Goal: Go to known website: Access a specific website the user already knows

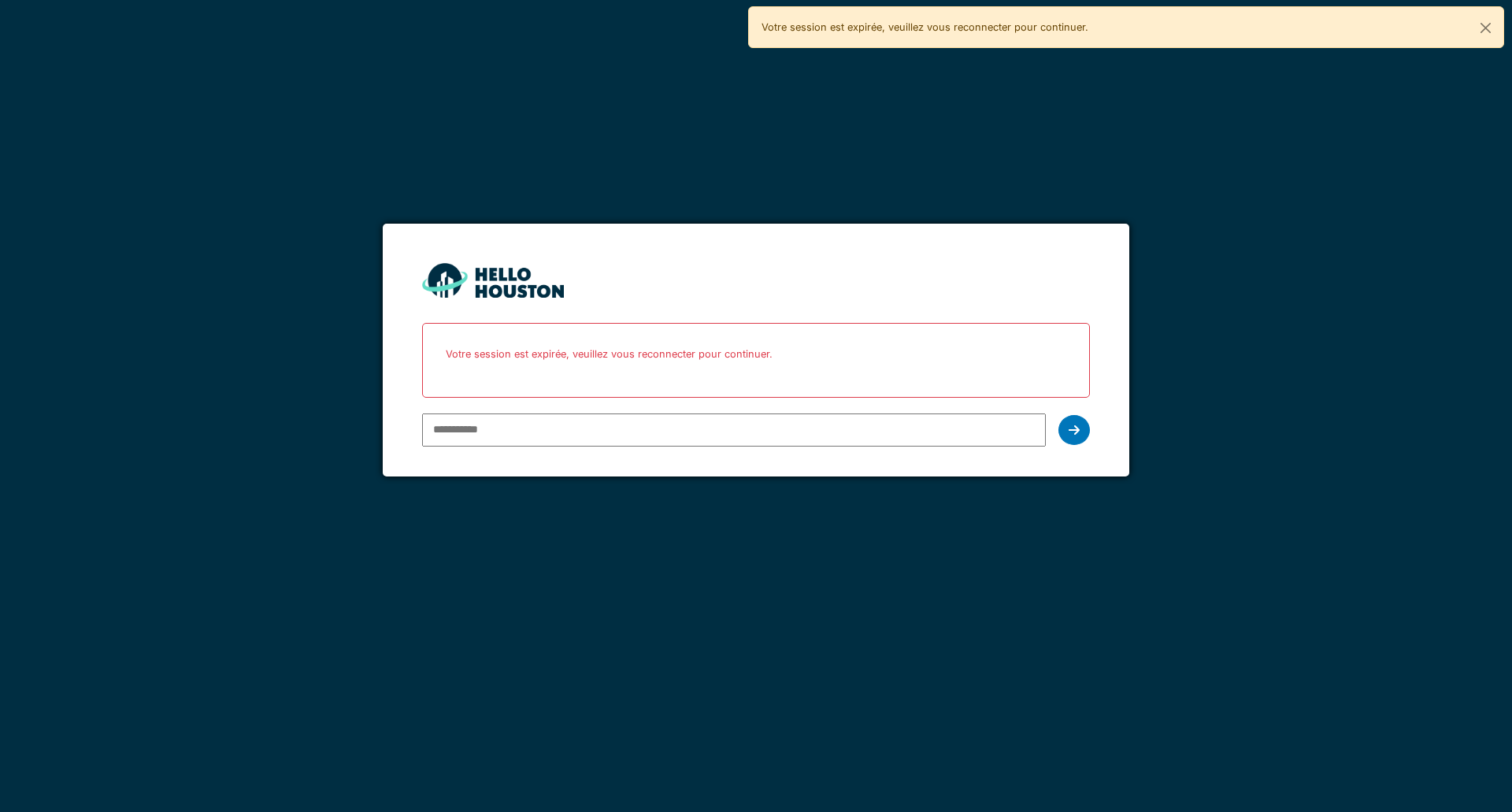
click at [557, 368] on p "Votre session est expirée, veuillez vous reconnecter pour continuer." at bounding box center [756, 354] width 646 height 42
click at [588, 428] on input "email" at bounding box center [733, 430] width 623 height 33
type input "**********"
click at [1071, 429] on icon at bounding box center [1074, 429] width 11 height 12
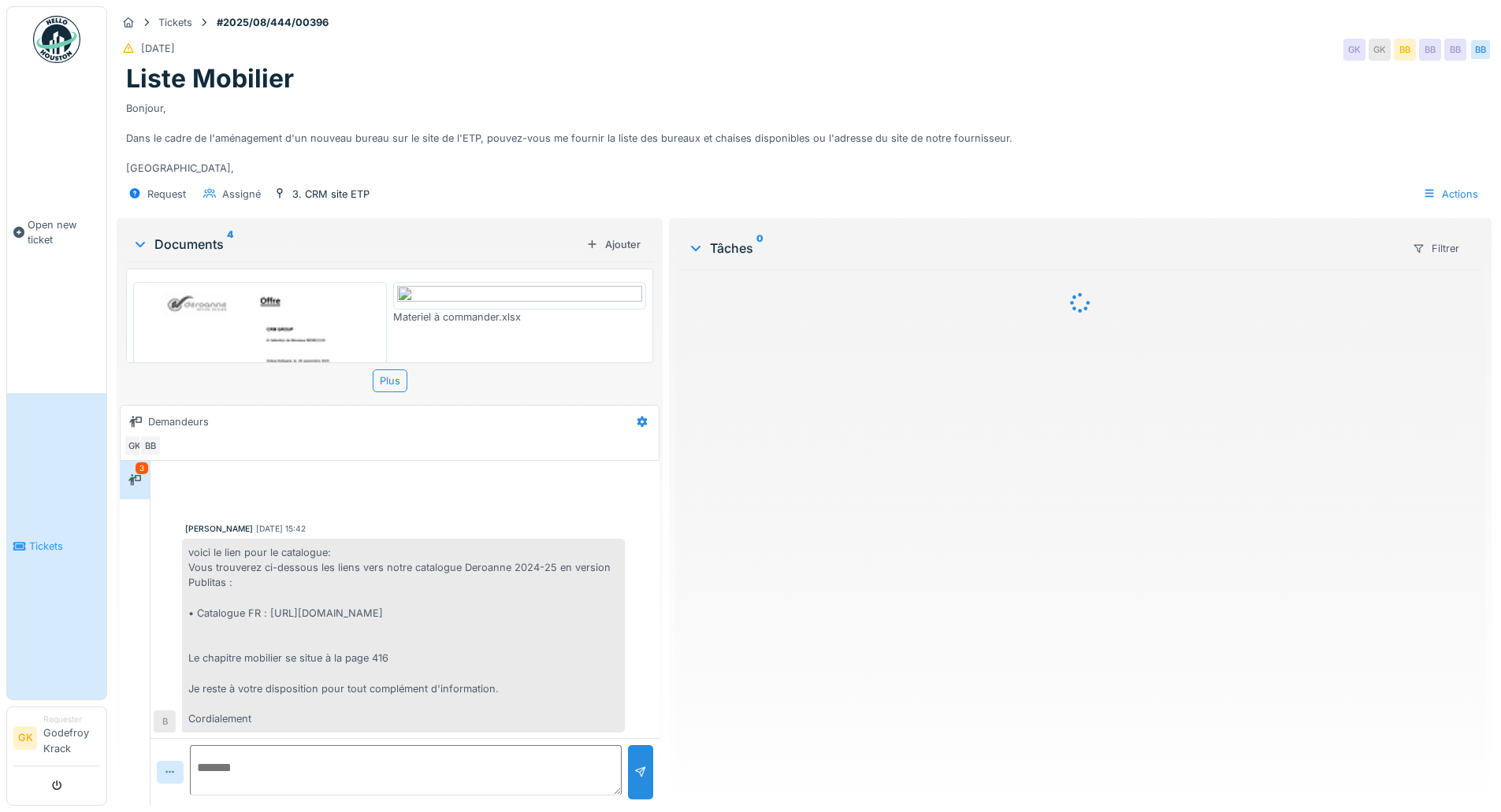
scroll to position [835, 0]
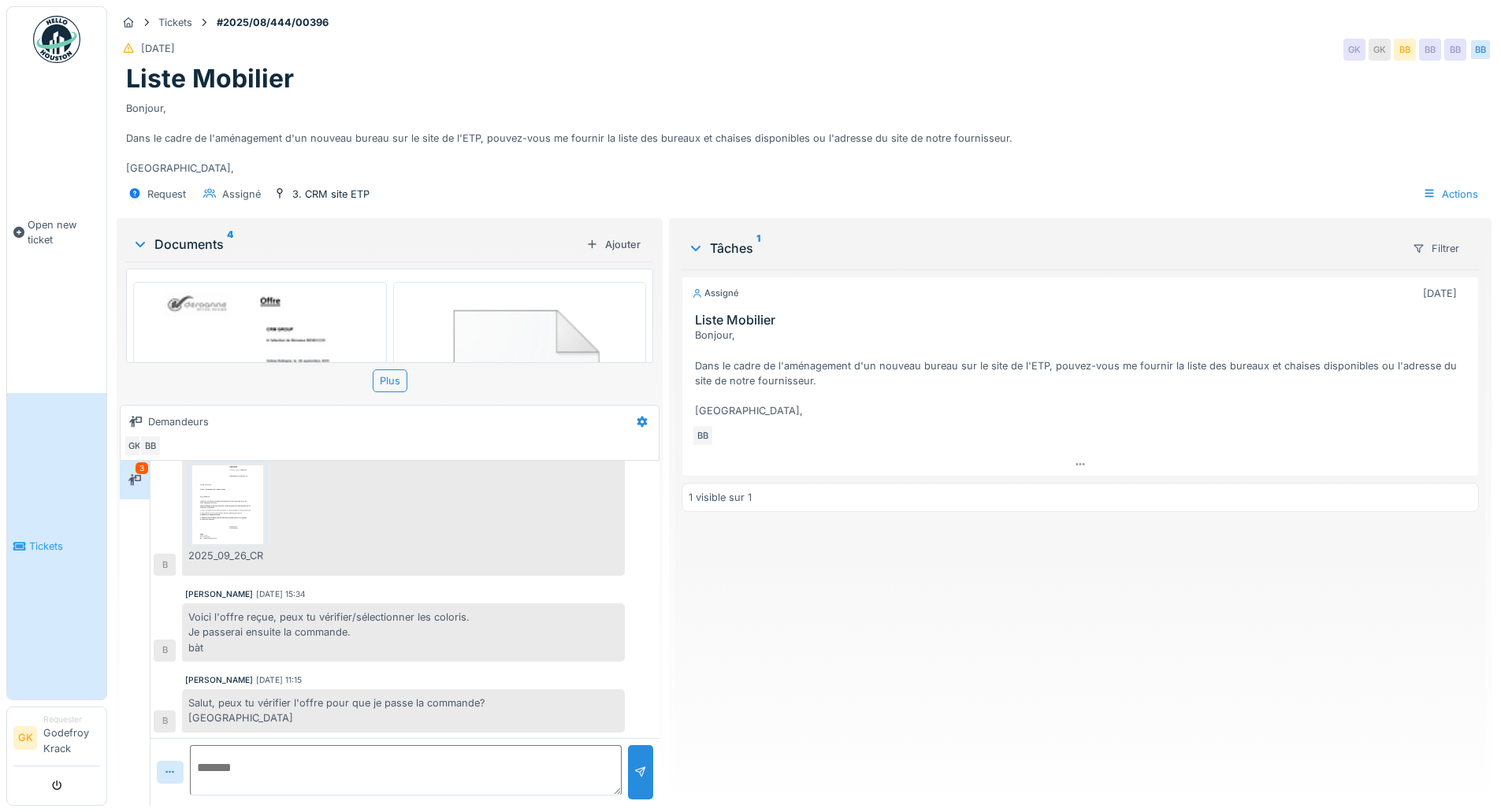
click at [230, 507] on img at bounding box center [227, 504] width 71 height 79
